Goal: Task Accomplishment & Management: Complete application form

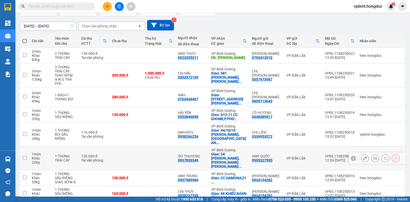
scroll to position [70, 0]
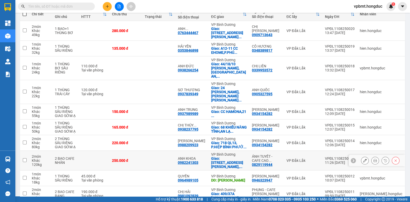
scroll to position [66, 0]
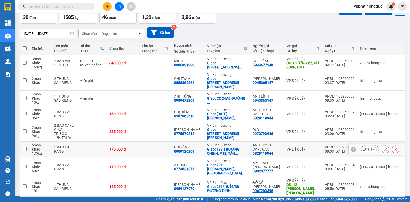
scroll to position [2, 0]
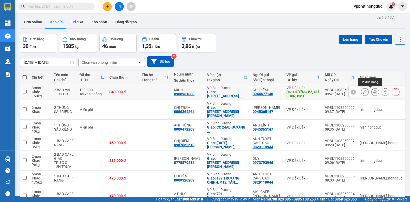
click at [374, 90] on icon at bounding box center [376, 92] width 4 height 4
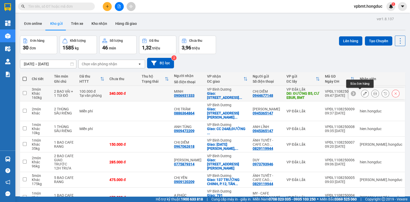
click at [363, 93] on icon at bounding box center [365, 94] width 4 height 4
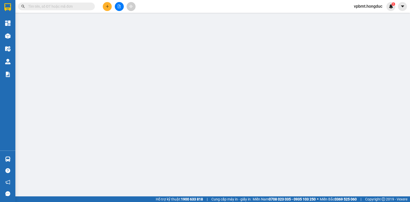
type input "0944677148"
type input "CHỊ DIỄM"
type input "ĐƯỜNG B5, CƯ EBUR, BMT"
type input "100.000"
type input "0906931333"
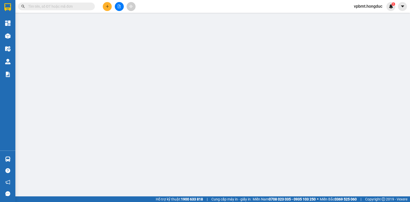
type input "MINH"
checkbox input "true"
type input "17 ĐƯỜNG SỐ 2, [GEOGRAPHIC_DATA], KHU DÂN CƯ [GEOGRAPHIC_DATA], [GEOGRAPHIC_DAT…"
type input "440.000"
type input "100.000"
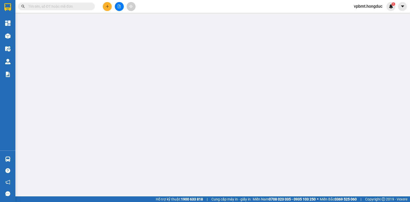
type input "340.000"
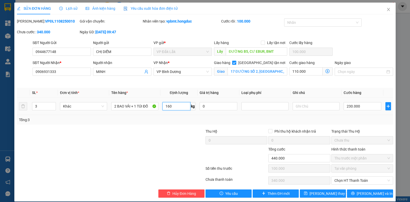
click at [177, 107] on input "160" at bounding box center [177, 106] width 28 height 8
click at [176, 107] on input "160" at bounding box center [177, 106] width 28 height 8
type input "170"
click at [306, 74] on input "110.000" at bounding box center [305, 71] width 33 height 8
click at [308, 79] on div "Cước giao hàng 110.000" at bounding box center [310, 72] width 45 height 24
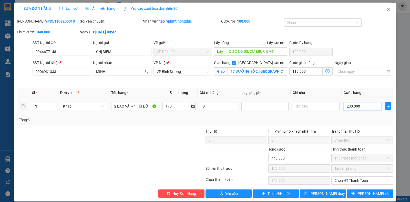
click at [361, 106] on input "230.000" at bounding box center [363, 106] width 38 height 8
click at [349, 105] on input "230.000" at bounding box center [363, 106] width 38 height 8
click at [349, 106] on input "230.000" at bounding box center [363, 106] width 38 height 8
type input "233.000"
type input "-107.000"
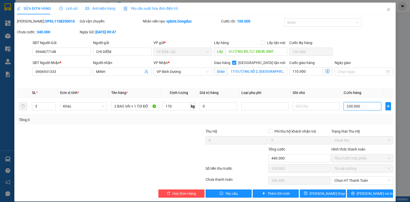
type input "23.000"
type input "212.000"
type input "-128.000"
type input "2.000"
type input "235.000"
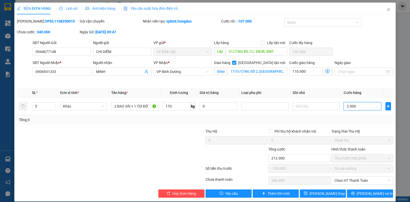
type input "-105.000"
type input "25.000"
type input "465.000"
type input "125.000"
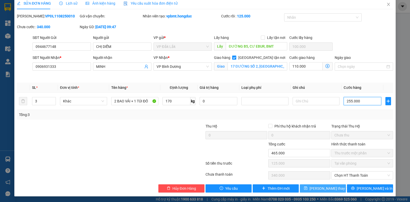
type input "255.000"
click at [326, 188] on span "[PERSON_NAME] thay đổi" at bounding box center [330, 189] width 41 height 6
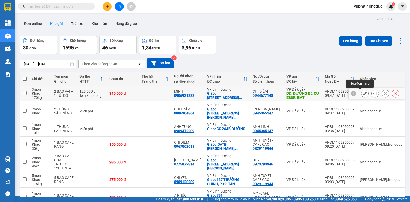
click at [363, 94] on icon at bounding box center [365, 94] width 4 height 4
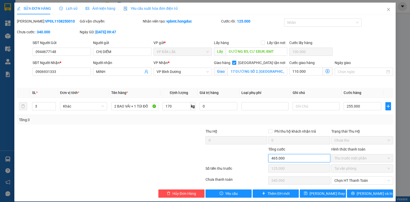
click at [311, 159] on input "465.000" at bounding box center [299, 158] width 62 height 8
click at [277, 157] on input "465.000" at bounding box center [299, 158] width 62 height 8
click at [305, 71] on input "110.000" at bounding box center [305, 71] width 33 height 8
click at [356, 182] on span "Chọn HT Thanh Toán" at bounding box center [363, 181] width 56 height 8
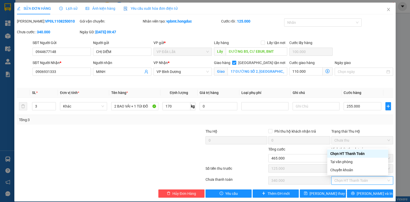
click at [354, 153] on div "Chọn HT Thanh Toán" at bounding box center [358, 154] width 55 height 6
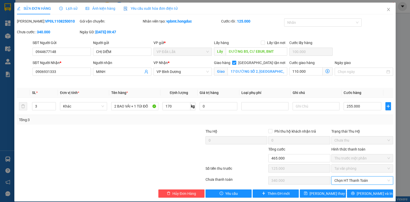
click at [355, 147] on label "Hình thức thanh toán" at bounding box center [349, 149] width 34 height 4
click at [293, 72] on input "110.000" at bounding box center [305, 71] width 33 height 8
click at [315, 72] on input "110.000" at bounding box center [305, 71] width 33 height 8
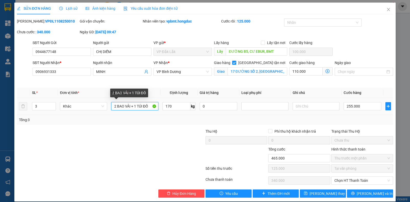
click at [135, 107] on input "2 BAO VẢI + 1 TÚI ĐỒ" at bounding box center [134, 106] width 47 height 8
drag, startPoint x: 147, startPoint y: 106, endPoint x: 108, endPoint y: 111, distance: 39.5
click at [109, 111] on td "2 BAO VẢI + 1 TÚI ĐỒ" at bounding box center [134, 106] width 51 height 17
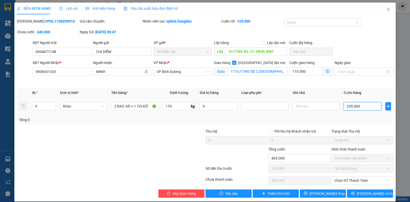
click at [352, 106] on input "255.000" at bounding box center [363, 106] width 38 height 8
click at [350, 107] on input "255.000" at bounding box center [363, 106] width 38 height 8
click at [349, 183] on span "Chọn HT Thanh Toán" at bounding box center [363, 181] width 56 height 8
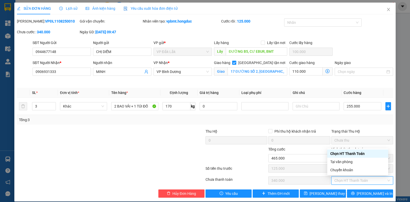
click at [311, 116] on div "Tổng: 3" at bounding box center [205, 120] width 376 height 10
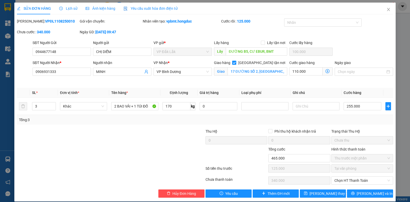
click at [339, 159] on span "Thu trước một phần" at bounding box center [363, 159] width 56 height 8
click at [305, 159] on input "465.000" at bounding box center [299, 158] width 62 height 8
click at [289, 157] on input "465.000" at bounding box center [299, 158] width 62 height 8
click at [345, 104] on input "255.000" at bounding box center [363, 106] width 38 height 8
click at [303, 70] on input "110.000" at bounding box center [305, 71] width 33 height 8
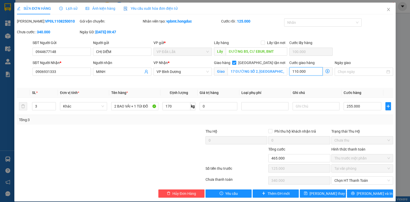
click at [295, 73] on input "110.000" at bounding box center [305, 71] width 33 height 8
type input "0"
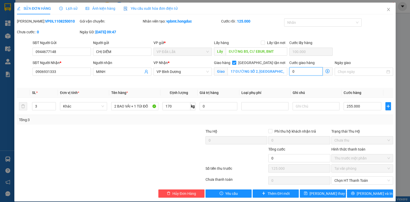
type input "355.000"
type input "230.000"
click at [355, 104] on input "255.000" at bounding box center [363, 106] width 38 height 8
click at [312, 73] on input "0" at bounding box center [305, 71] width 33 height 8
type input "1"
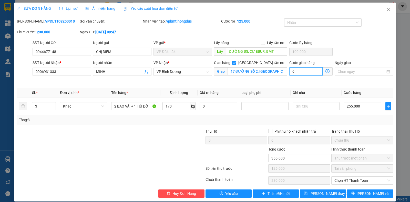
type input "355.001"
type input "230.001"
type input "11"
type input "355.011"
type input "230.011"
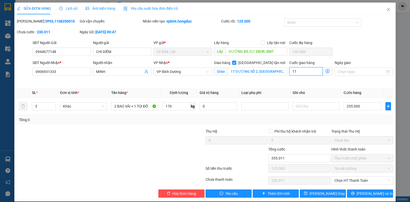
type input "110"
type input "355.110"
type input "230.110"
type input "1.100"
type input "356.100"
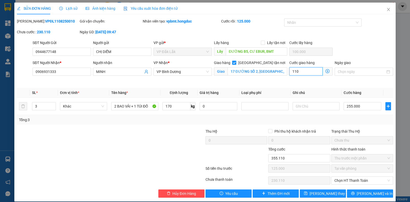
type input "231.100"
type input "11.000"
type input "366.000"
type input "241.000"
type input "110.000"
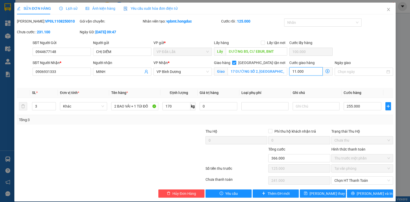
type input "465.000"
type input "340.000"
type input "110.000"
click at [357, 104] on input "255.000" at bounding box center [363, 106] width 38 height 8
click at [349, 108] on input "255.000" at bounding box center [363, 106] width 38 height 8
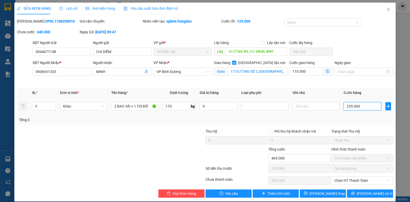
drag, startPoint x: 348, startPoint y: 107, endPoint x: 348, endPoint y: 110, distance: 2.6
click at [348, 107] on input "255.000" at bounding box center [363, 106] width 38 height 8
type input "25.000"
type input "235.000"
type input "-105.000"
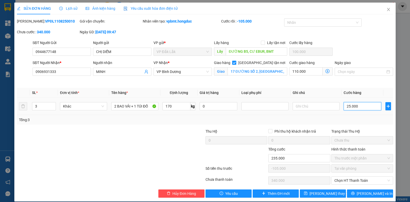
type input "2.000"
type input "212.000"
type input "-128.000"
type input "23.000"
type input "233.000"
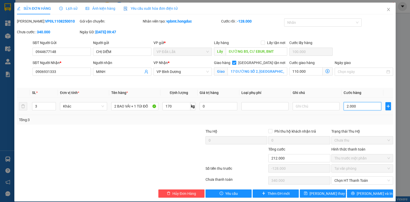
type input "-107.000"
type input "230.000"
type input "440.000"
type input "100.000"
type input "230.000"
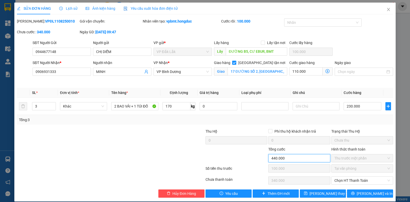
click at [295, 157] on input "440.000" at bounding box center [299, 158] width 62 height 8
click at [292, 72] on input "110.000" at bounding box center [305, 71] width 33 height 8
type input "1"
type input "330.001"
type input "230.001"
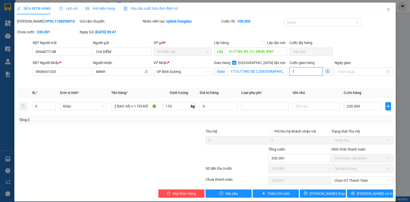
type input "13"
type input "330.013"
type input "230.013"
type input "135"
type input "330.135"
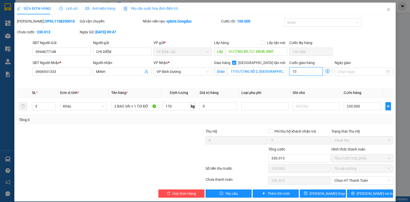
type input "230.135"
type input "1.350"
type input "331.350"
type input "231.350"
type input "13.500"
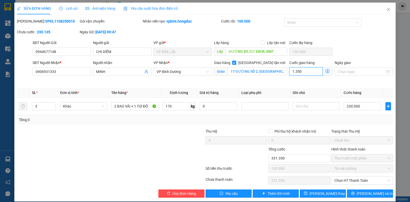
type input "343.500"
type input "243.500"
type input "135.000"
type input "465.000"
type input "365.000"
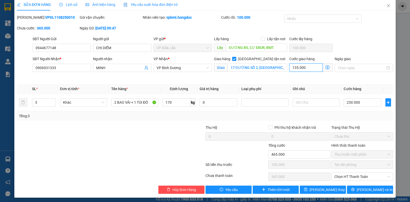
scroll to position [5, 0]
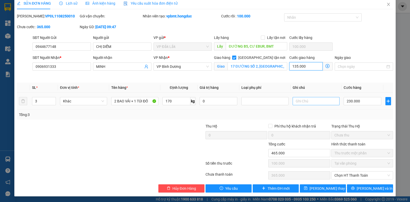
type input "135.000"
click at [309, 99] on input "text" at bounding box center [316, 101] width 47 height 8
type input "g"
type input "GIAO SAU 9H SÁNG Ạ"
click at [320, 188] on span "Lưu thay đổi" at bounding box center [330, 189] width 41 height 6
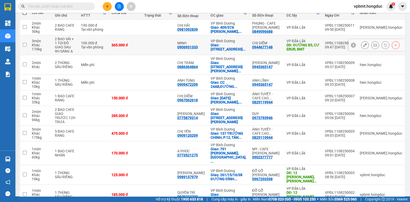
scroll to position [70, 0]
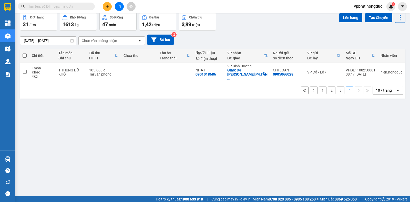
click at [328, 87] on button "2" at bounding box center [332, 91] width 8 height 8
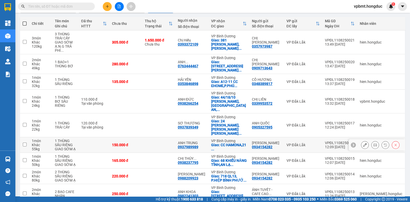
scroll to position [70, 0]
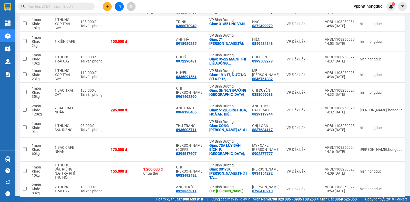
click at [328, 202] on button "2" at bounding box center [332, 206] width 8 height 8
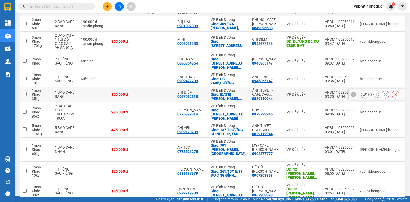
scroll to position [38, 0]
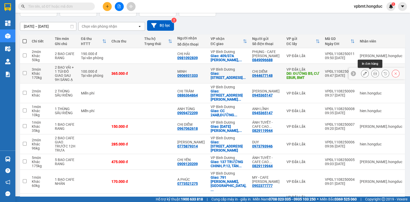
click at [374, 72] on icon at bounding box center [376, 74] width 4 height 4
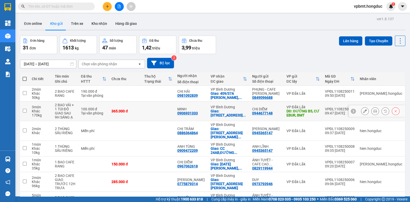
click at [363, 111] on icon at bounding box center [365, 111] width 4 height 4
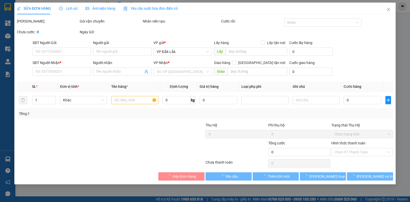
type input "0944677148"
type input "CHỊ DIỄM"
type input "ĐƯỜNG B5, CƯ EBUR, BMT"
type input "100.000"
type input "0906931333"
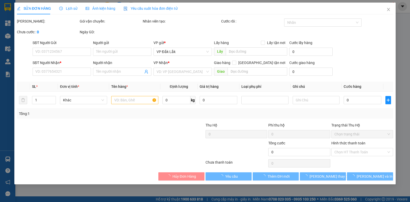
type input "MINH"
checkbox input "true"
type input "17 ĐƯỜNG SỐ 2, KHU PHỐ 7, KHU DÂN CƯ SÔNG ĐÀ, HIỆP BÌNH CHÁNH, THỦ ĐỨC"
type input "465.000"
type input "100.000"
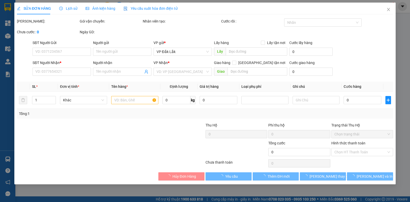
type input "365.000"
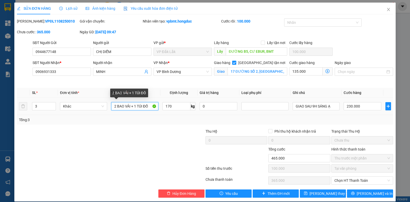
drag, startPoint x: 131, startPoint y: 105, endPoint x: 153, endPoint y: 107, distance: 22.6
click at [153, 107] on input "2 BAO VẢI + 1 TÚI ĐỒ" at bounding box center [134, 106] width 47 height 8
type input "2 BAO VẢI + 1 KIỆN"
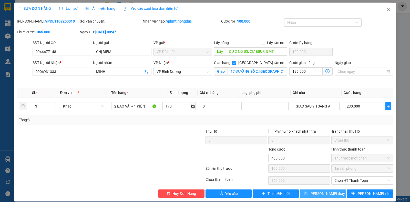
click at [322, 193] on span "Lưu thay đổi" at bounding box center [330, 194] width 41 height 6
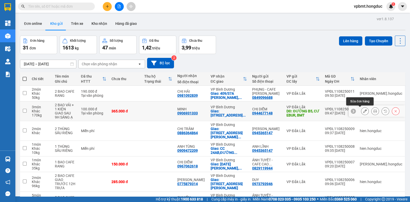
click at [372, 109] on button at bounding box center [375, 111] width 7 height 9
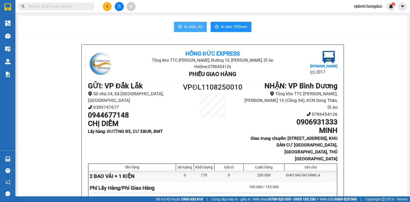
click at [191, 27] on span "In mẫu A5" at bounding box center [193, 27] width 18 height 6
click at [185, 26] on span "In mẫu A5" at bounding box center [193, 27] width 18 height 6
click at [226, 27] on span "In tem 100mm" at bounding box center [234, 27] width 26 height 6
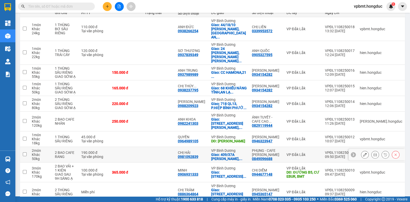
scroll to position [70, 0]
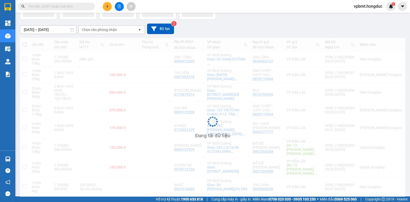
scroll to position [35, 0]
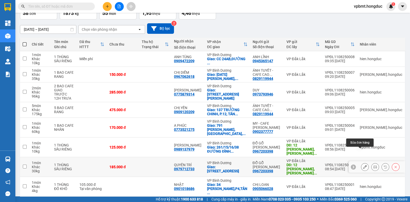
click at [363, 165] on icon at bounding box center [365, 167] width 4 height 4
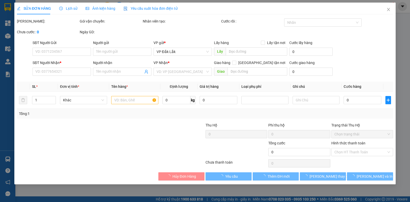
type input "0967203398"
type input "ĐỖ GỖ [PERSON_NAME]"
type input "12 NGUYỄN CHÍ THANH, ĐĂK LAO, ĐĂK MIL,"
type input "35.000"
type input "0979712733"
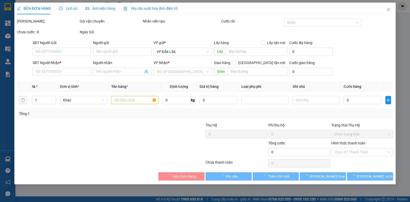
type input "QUYÊN TRÍ"
checkbox input "true"
type input "133/29G VĂN THÂN, P8, QUẬN 6"
type input "185.000"
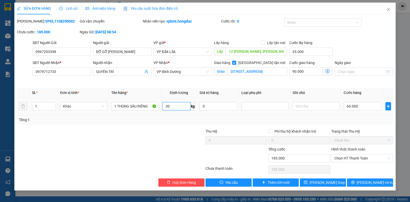
click at [173, 109] on input "30" at bounding box center [177, 106] width 28 height 8
type input "17"
click at [359, 106] on input "60.000" at bounding box center [363, 106] width 38 height 8
type input "125.004"
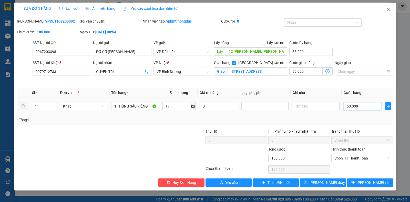
type input "4"
type input "125.045"
type input "45"
type input "125.450"
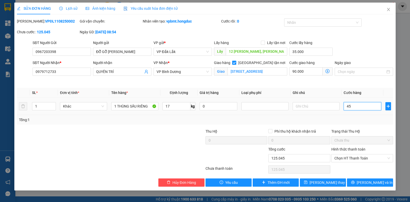
type input "125.450"
type input "450"
type input "129.500"
type input "4.500"
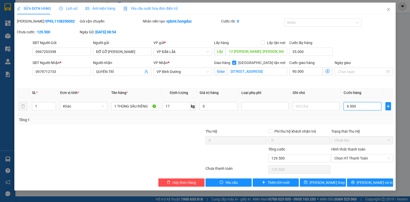
type input "170.000"
type input "45.000"
type input "575.000"
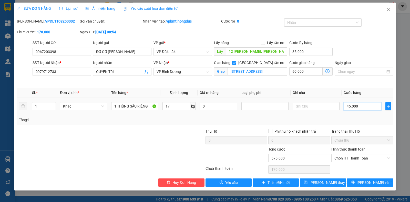
type input "450.000"
type input "170.000"
click at [349, 156] on span "Chọn HT Thanh Toán" at bounding box center [363, 159] width 56 height 8
type input "45.000"
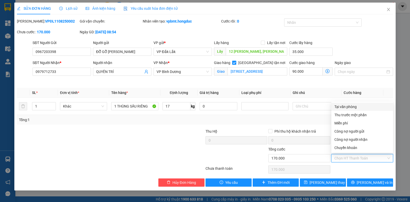
click at [349, 108] on div "Tại văn phòng" at bounding box center [363, 107] width 56 height 6
type input "0"
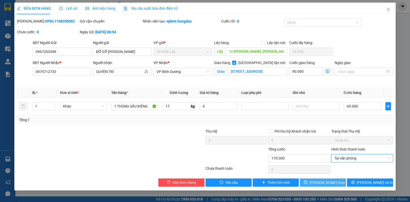
click at [330, 182] on span "[PERSON_NAME] thay đổi" at bounding box center [330, 183] width 41 height 6
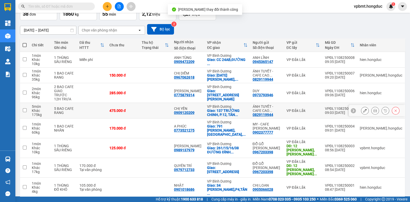
scroll to position [35, 0]
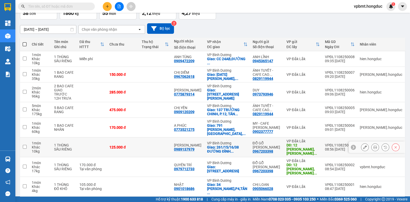
click at [372, 143] on button at bounding box center [375, 147] width 7 height 9
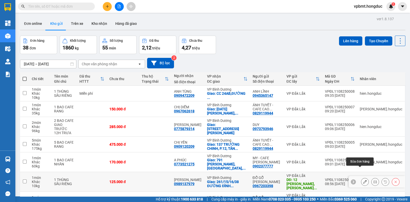
click at [363, 178] on button at bounding box center [365, 182] width 7 height 9
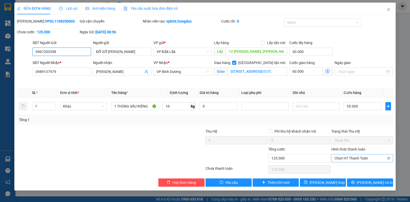
click at [362, 159] on span "Chọn HT Thanh Toán" at bounding box center [363, 159] width 56 height 8
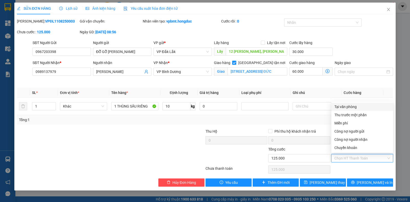
click at [355, 106] on div "Tại văn phòng" at bounding box center [363, 107] width 56 height 6
type input "0"
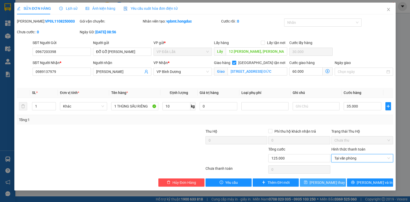
click at [328, 180] on span "Lưu thay đổi" at bounding box center [330, 183] width 41 height 6
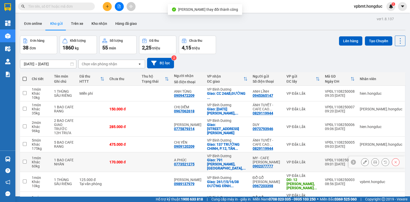
scroll to position [35, 0]
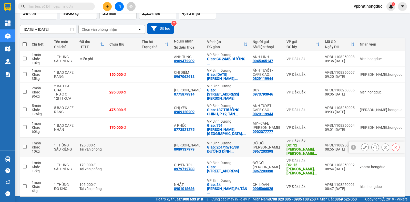
click at [374, 146] on icon at bounding box center [376, 148] width 4 height 4
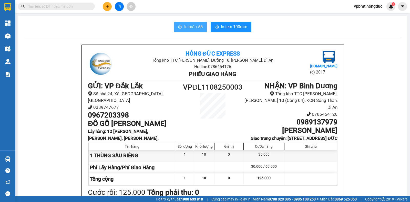
click at [196, 28] on span "In mẫu A5" at bounding box center [193, 27] width 18 height 6
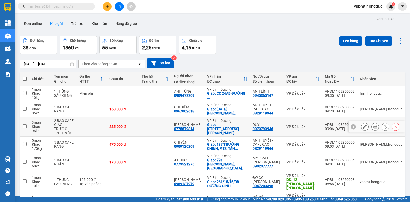
scroll to position [32, 0]
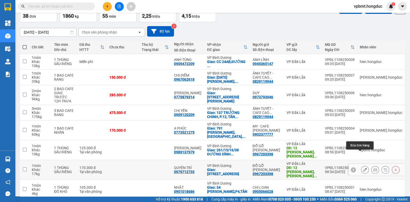
click at [374, 168] on icon at bounding box center [376, 170] width 4 height 4
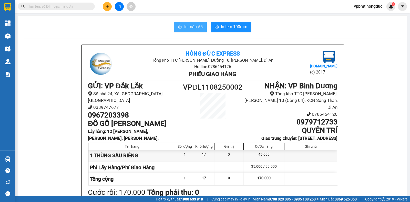
click at [191, 27] on span "In mẫu A5" at bounding box center [193, 27] width 18 height 6
click at [328, 84] on b "NHẬN : VP Bình Dương" at bounding box center [301, 86] width 73 height 8
click at [86, 9] on span at bounding box center [56, 7] width 77 height 8
click at [85, 7] on input "text" at bounding box center [58, 7] width 61 height 6
paste input "VPĐL1108250018"
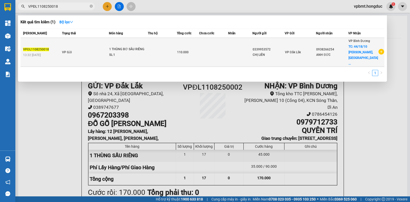
type input "VPĐL1108250018"
click at [216, 43] on td at bounding box center [213, 52] width 29 height 29
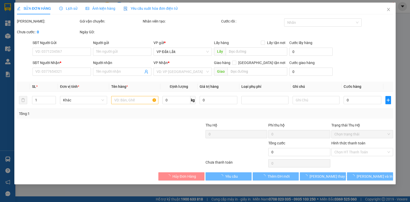
type input "0339953572"
type input "CHỊ LIÊN"
type input "0938266254"
type input "ANH ĐỨC"
checkbox input "true"
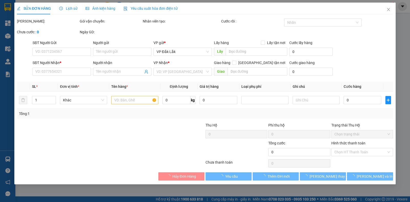
type input "44/18/10 NGÔ THỊ NHẬM, DĨ AN, HCM"
type input "110.000"
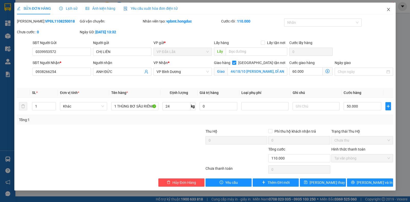
click at [390, 9] on icon "close" at bounding box center [389, 9] width 4 height 4
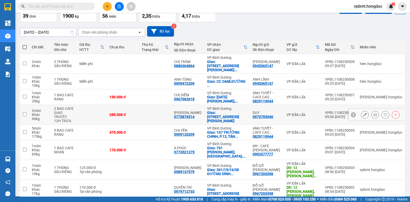
scroll to position [50, 0]
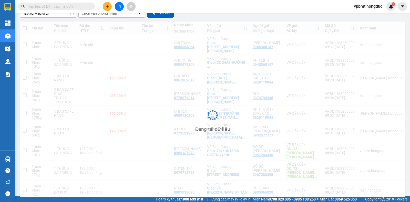
scroll to position [23, 0]
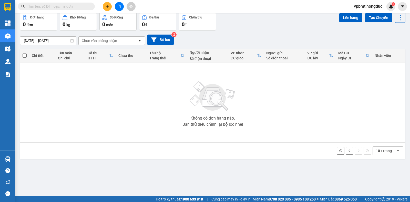
click at [117, 5] on icon "file-add" at bounding box center [119, 7] width 4 height 4
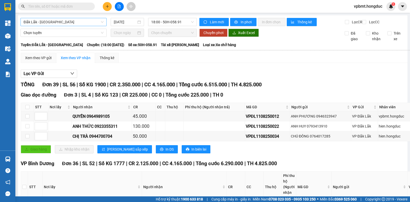
click at [78, 21] on span "Đắk Lắk - Bình Dương" at bounding box center [64, 22] width 80 height 8
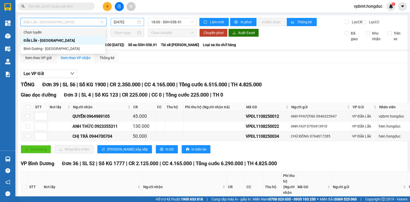
click at [121, 21] on input "11/08/2025" at bounding box center [125, 22] width 23 height 6
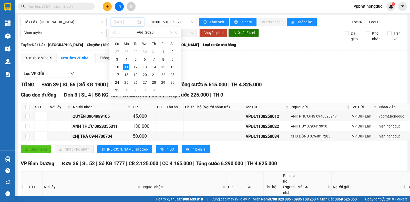
type input "11/08/2025"
click at [127, 65] on div "11" at bounding box center [126, 67] width 6 height 6
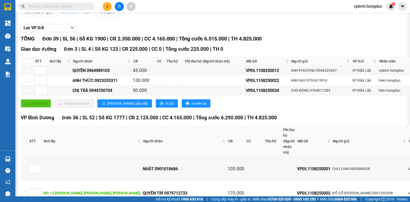
scroll to position [29, 0]
